Goal: Browse casually

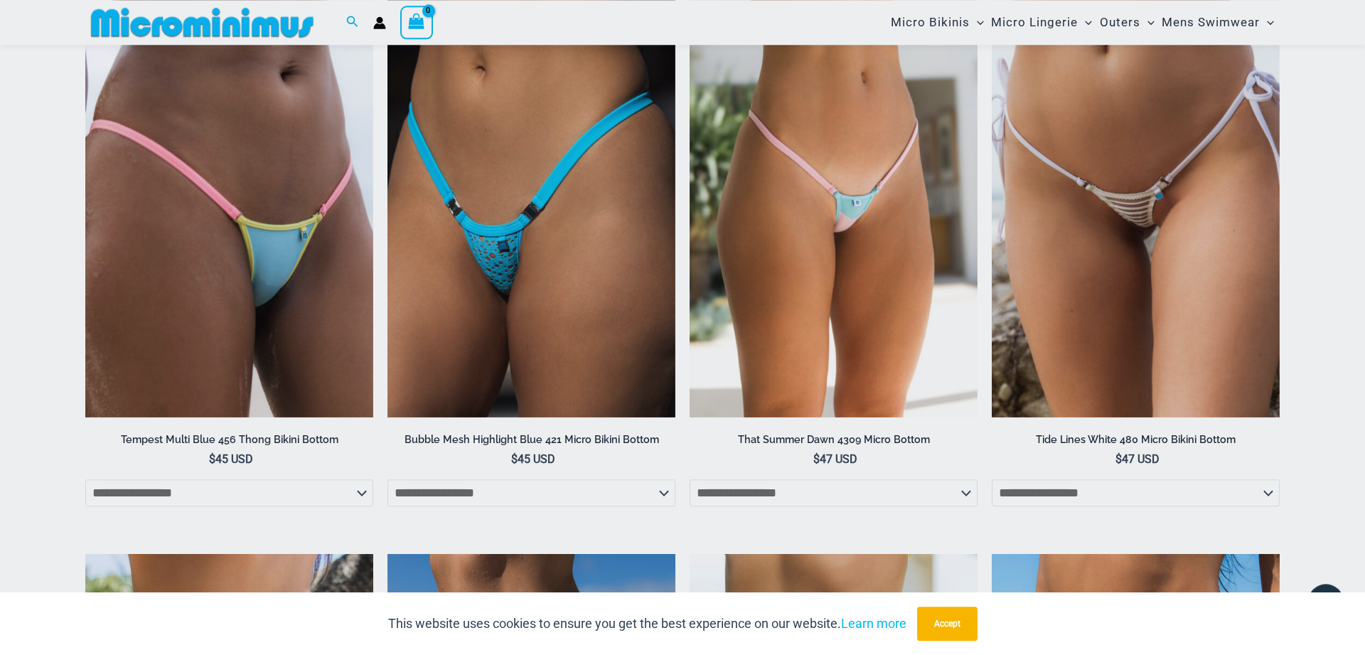
scroll to position [3265, 0]
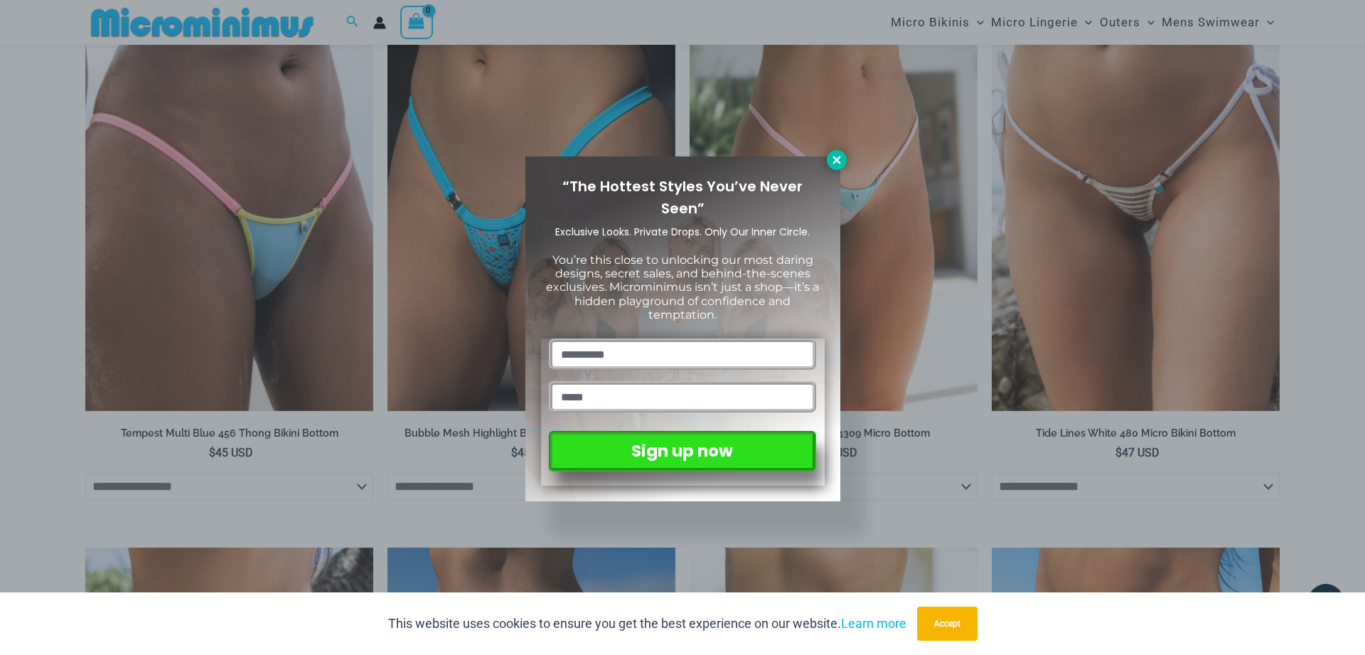
click at [834, 163] on icon at bounding box center [837, 160] width 8 height 8
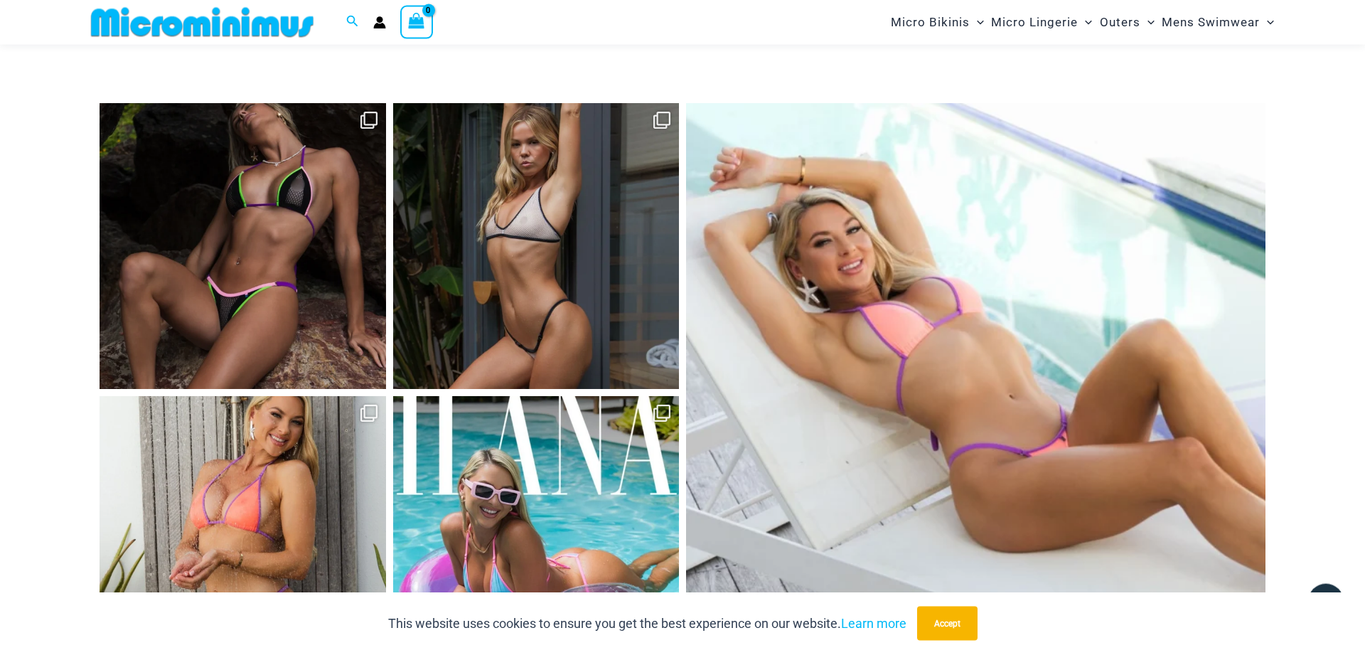
scroll to position [6030, 0]
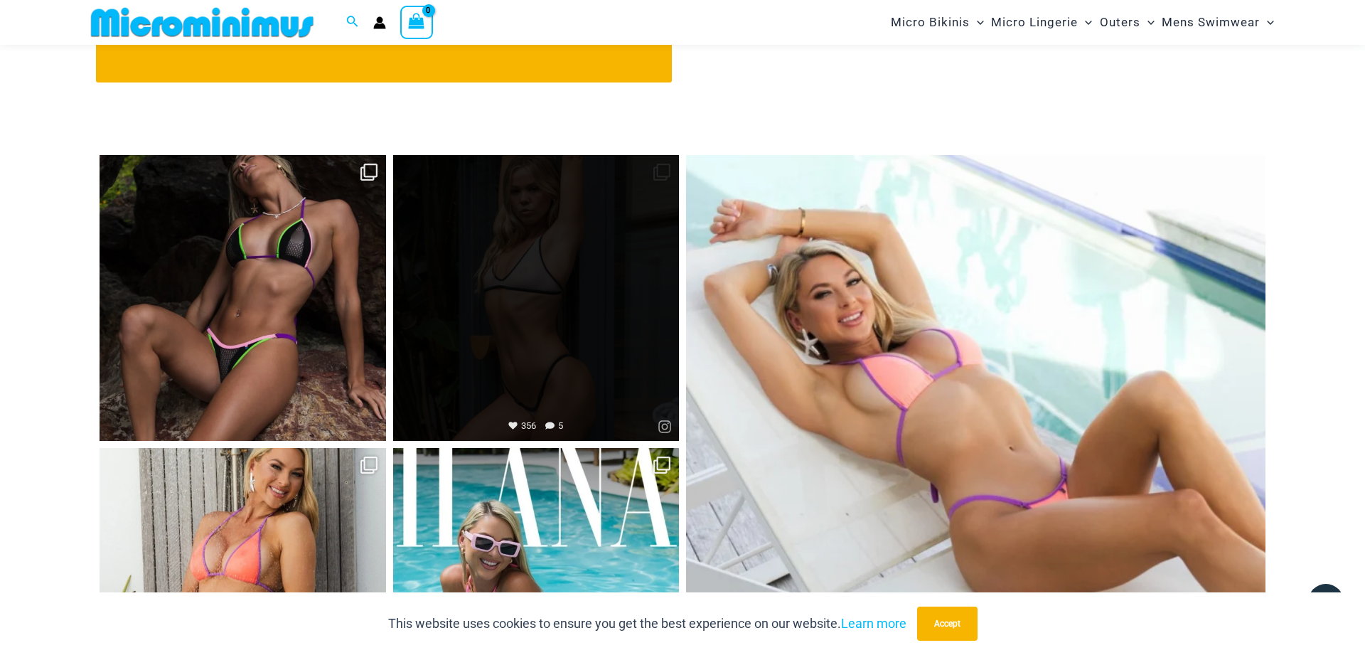
click at [563, 220] on link "Open" at bounding box center [536, 298] width 287 height 287
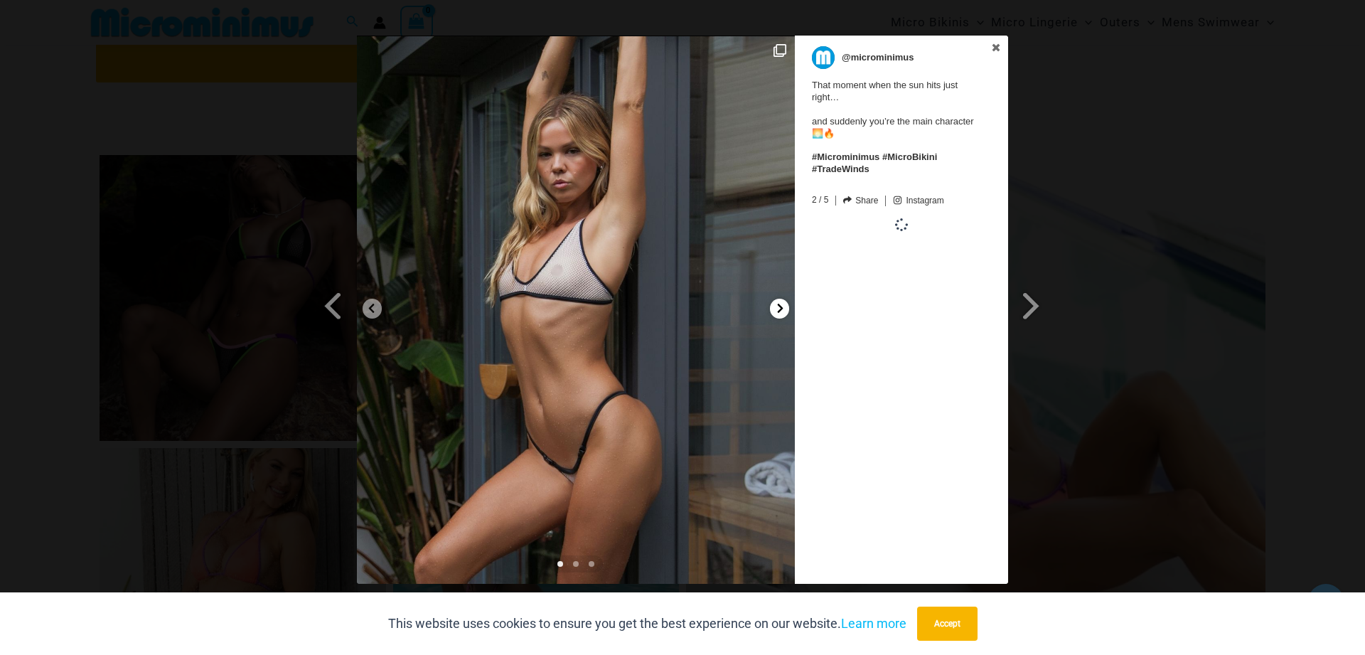
click at [782, 310] on icon at bounding box center [780, 308] width 11 height 11
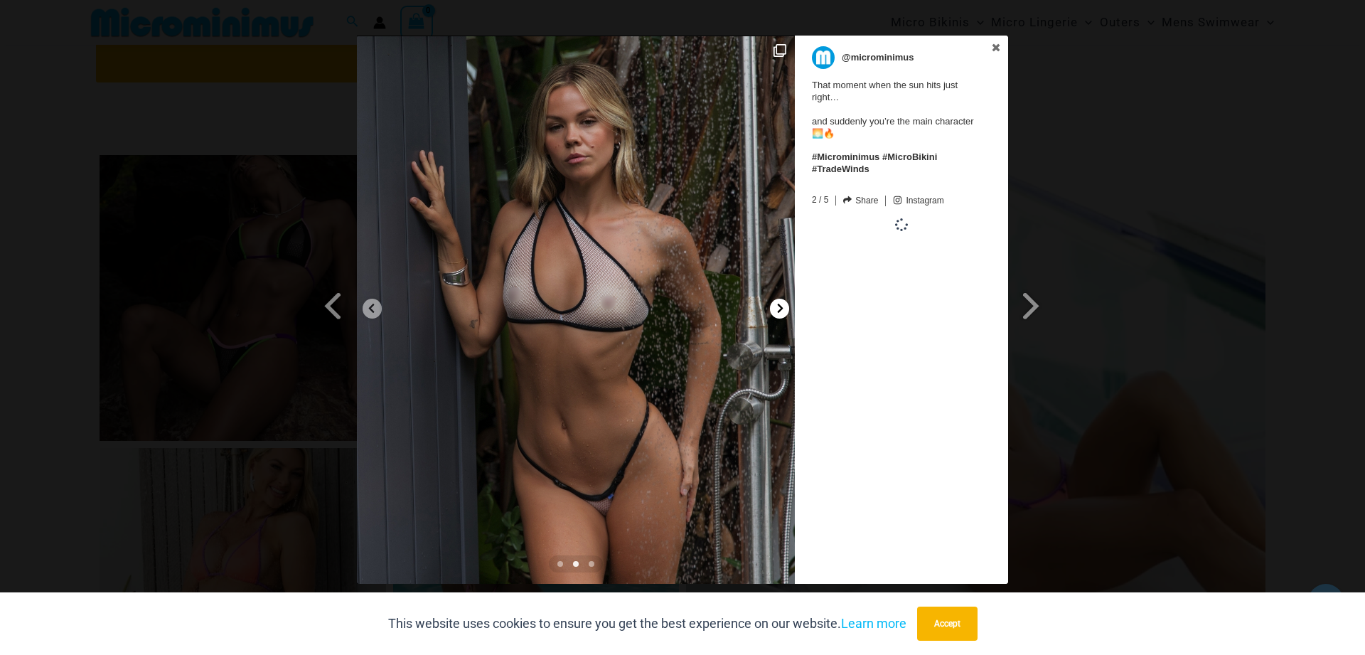
click at [782, 310] on icon at bounding box center [780, 308] width 11 height 11
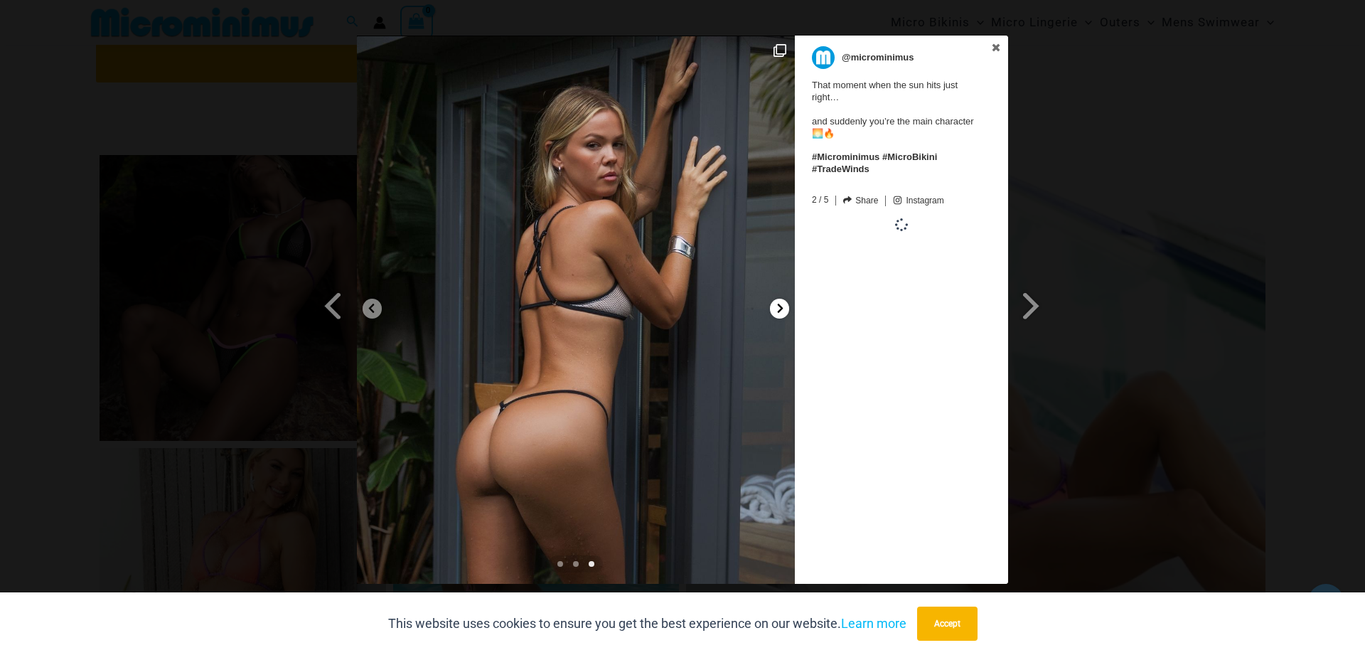
click at [782, 310] on icon at bounding box center [780, 308] width 11 height 11
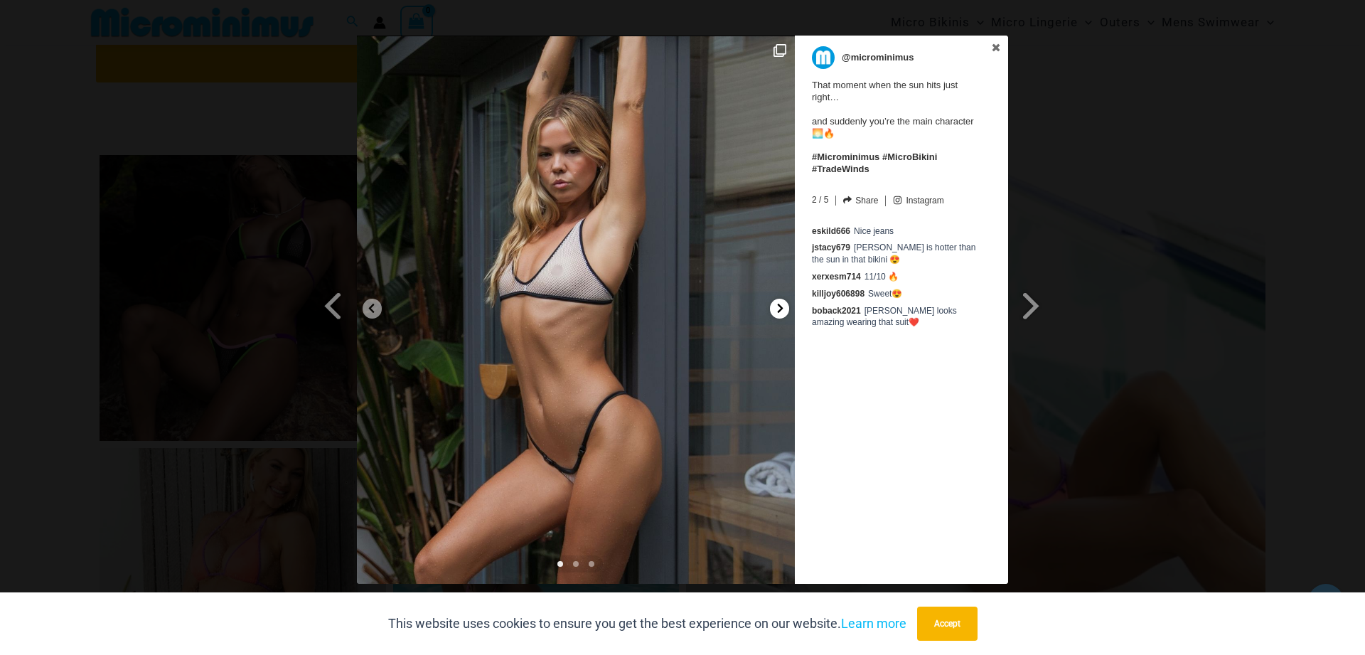
click at [782, 310] on icon at bounding box center [780, 308] width 11 height 11
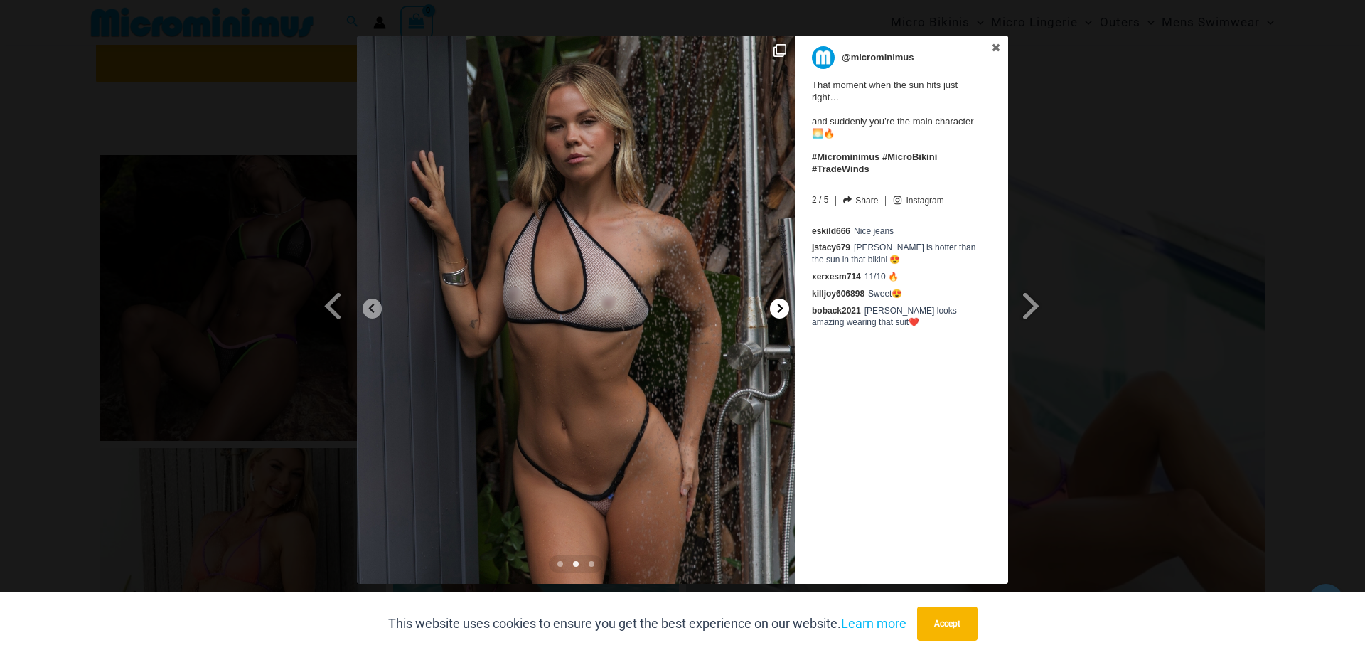
click at [782, 310] on icon at bounding box center [780, 308] width 11 height 11
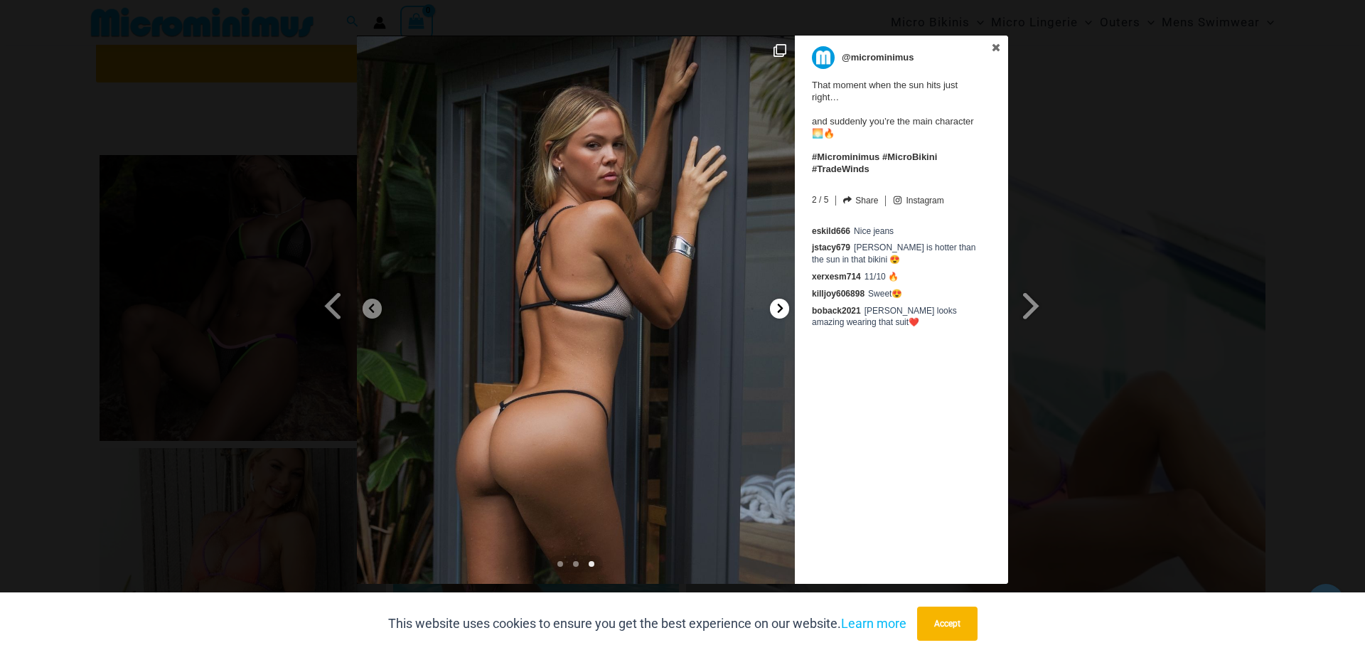
click at [782, 310] on icon at bounding box center [780, 308] width 11 height 11
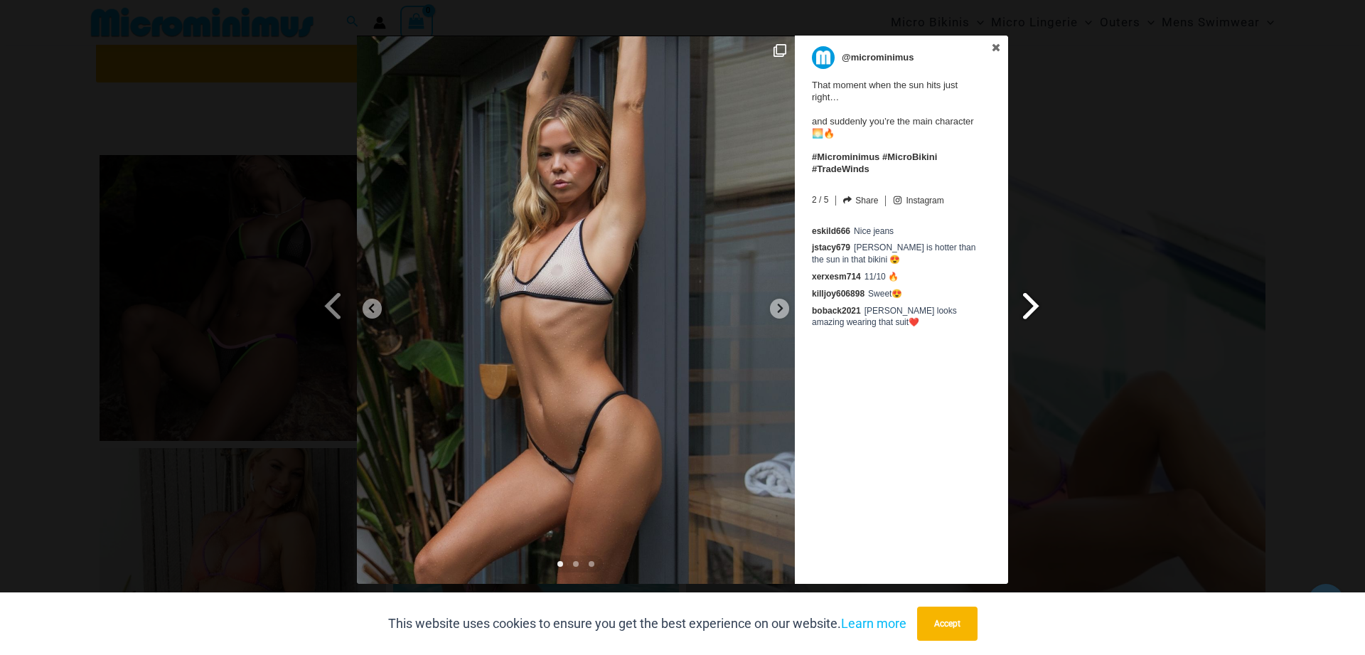
click at [1038, 319] on span at bounding box center [1032, 305] width 24 height 32
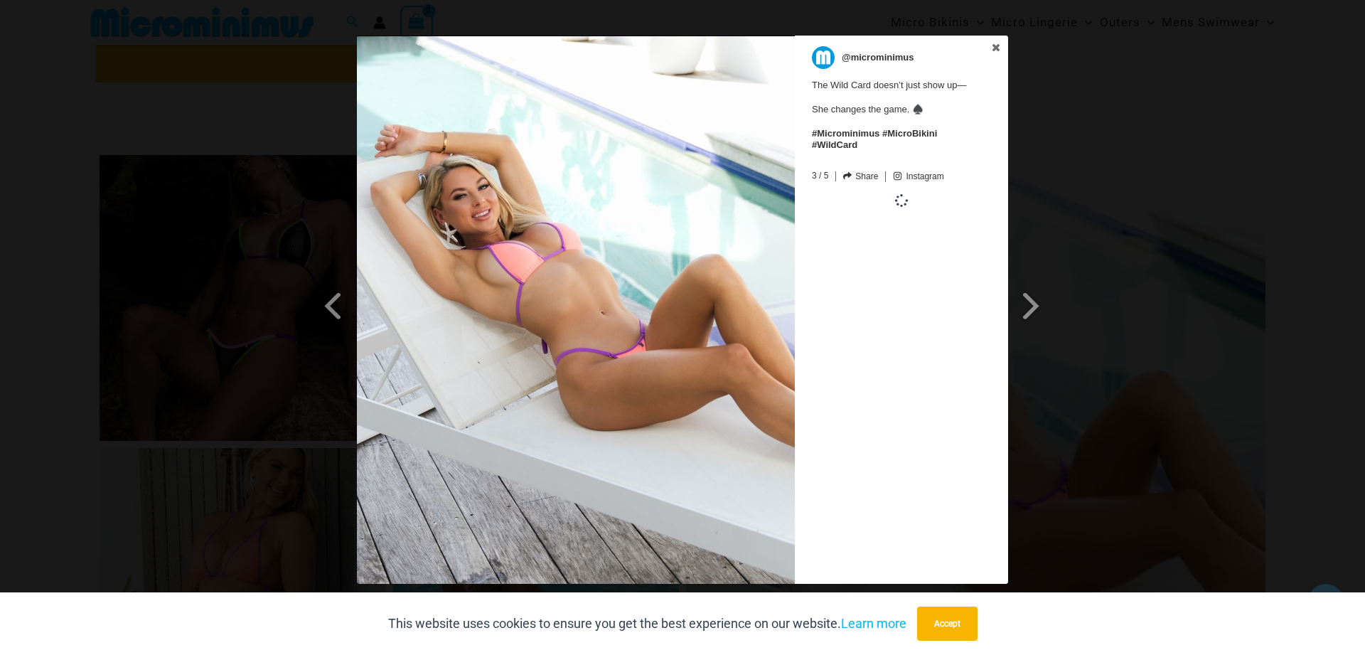
click at [1223, 341] on div "Previous Slide Next Slide @microminimus The Wild Card doesn’t just show up— She…" at bounding box center [682, 312] width 1365 height 552
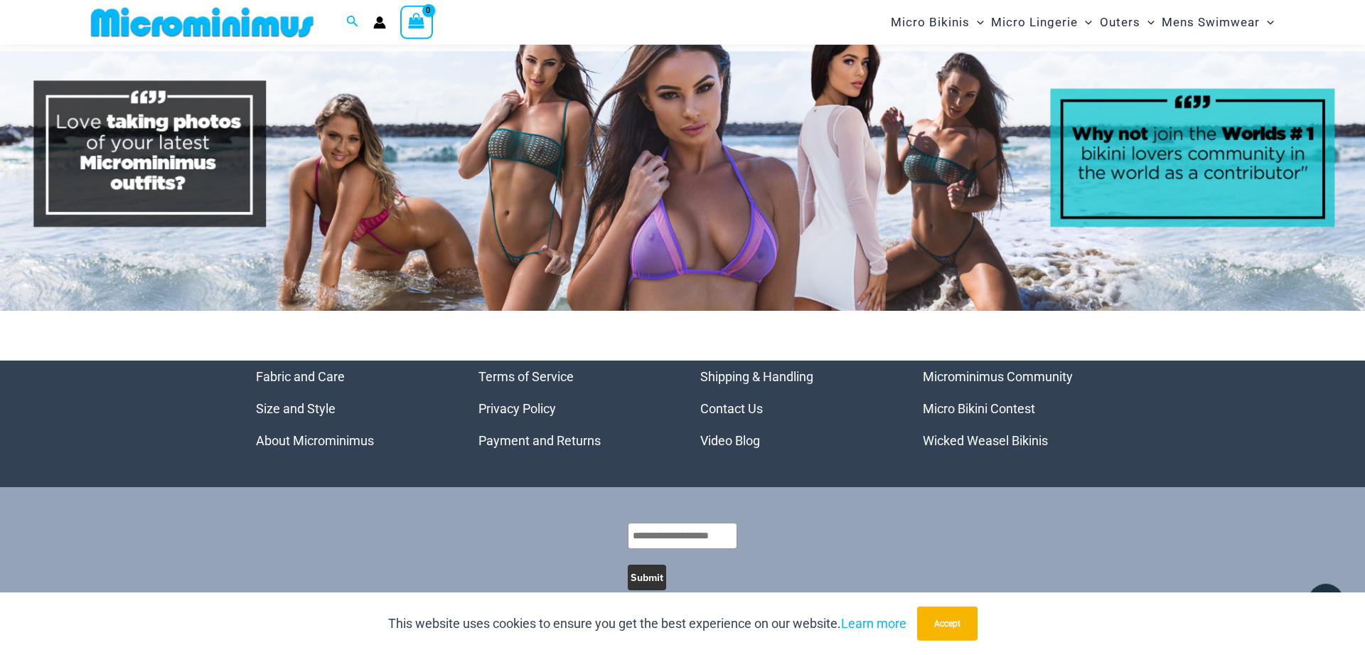
scroll to position [6826, 0]
